Goal: Task Accomplishment & Management: Manage account settings

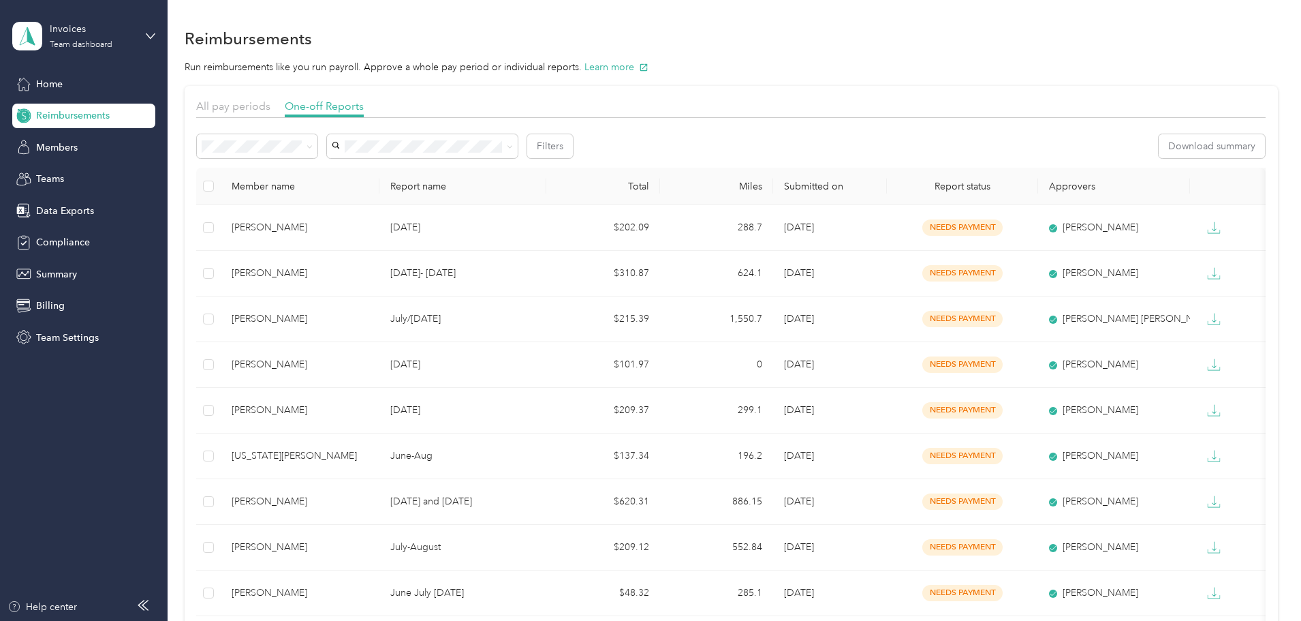
click at [326, 193] on span "Needs approval" at bounding box center [332, 188] width 69 height 12
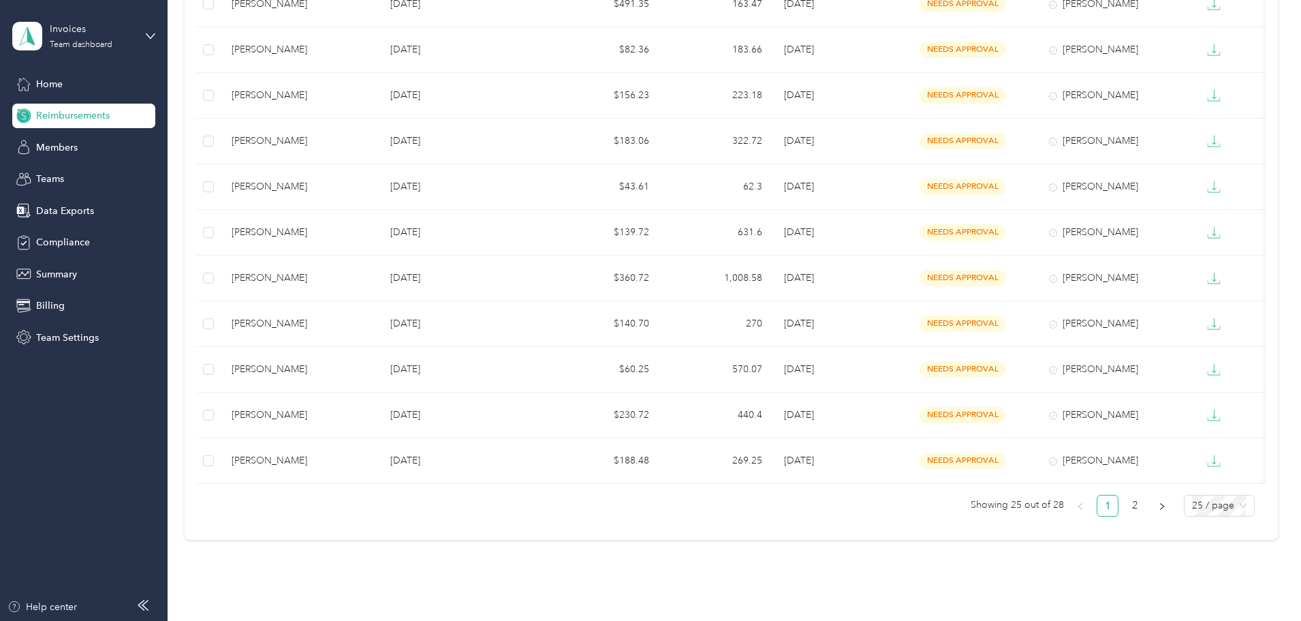
scroll to position [886, 0]
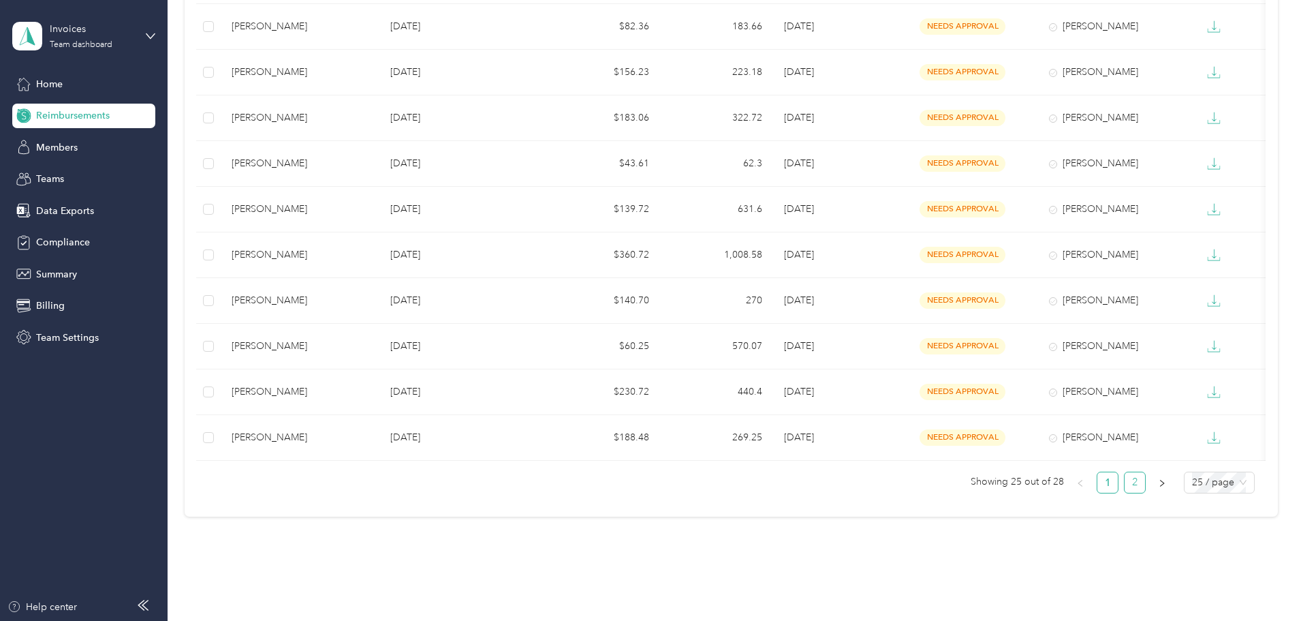
click at [1125, 493] on link "2" at bounding box center [1135, 482] width 20 height 20
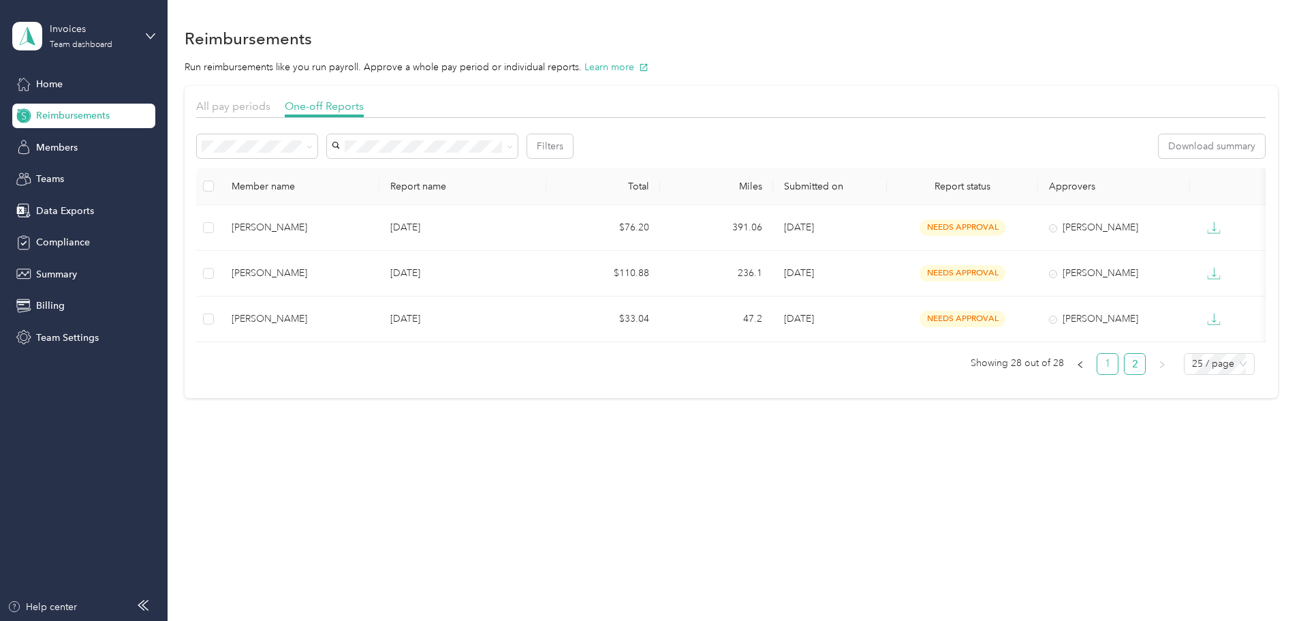
click at [1098, 372] on link "1" at bounding box center [1108, 364] width 20 height 20
